Goal: Task Accomplishment & Management: Manage account settings

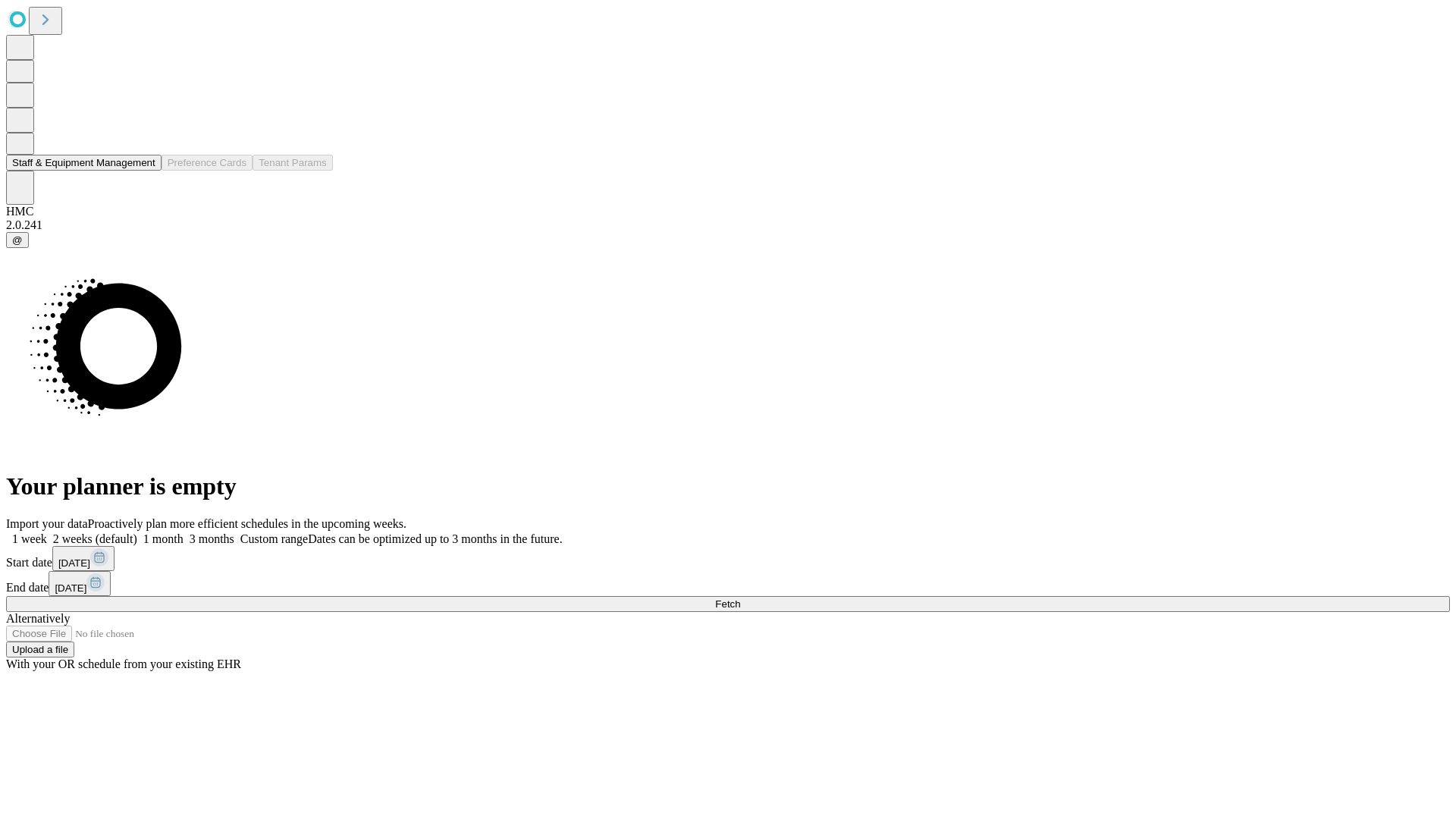
click at [142, 171] on button "Staff & Equipment Management" at bounding box center [83, 163] width 156 height 16
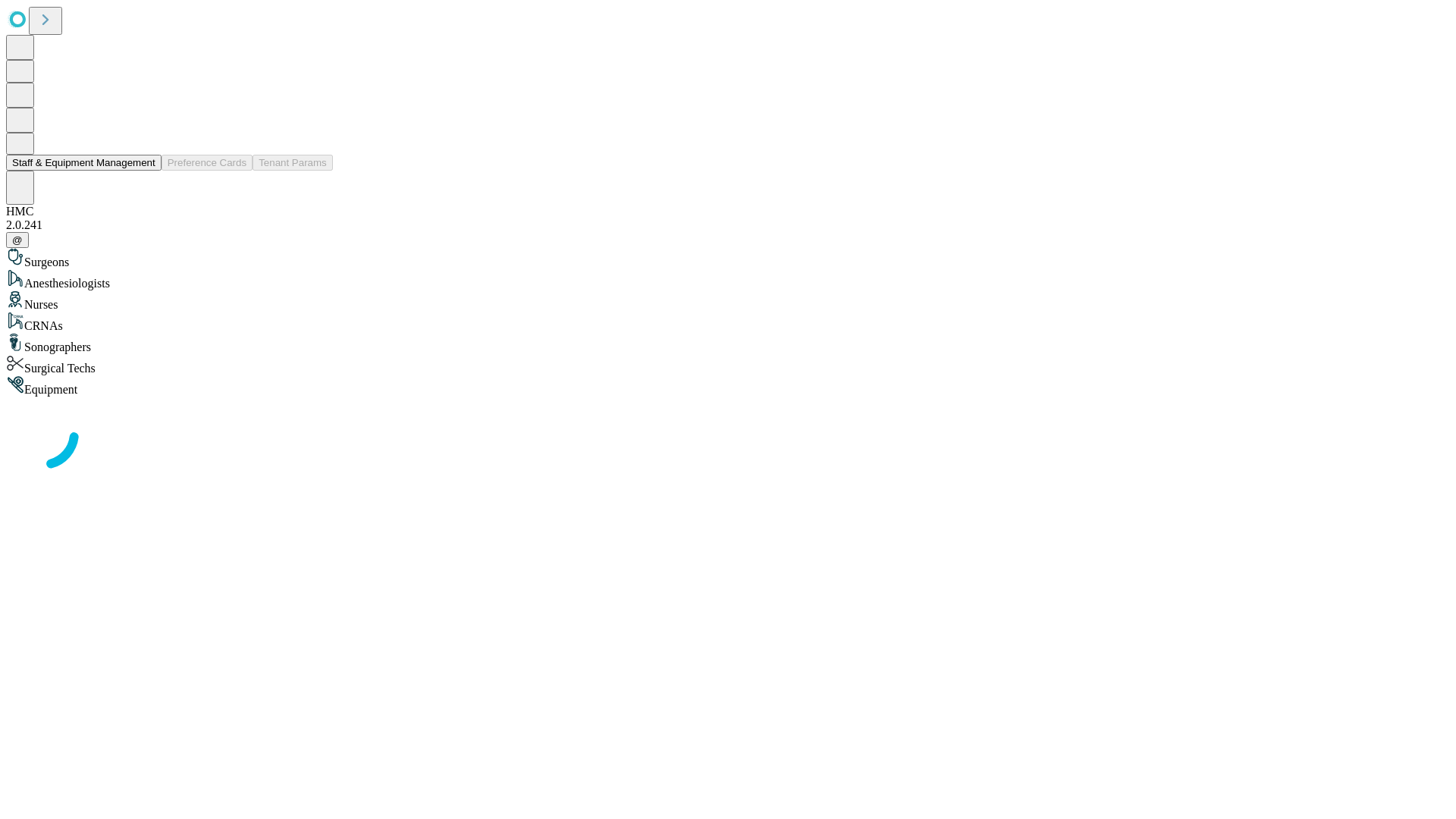
click at [145, 171] on button "Staff & Equipment Management" at bounding box center [83, 163] width 156 height 16
